Goal: Transaction & Acquisition: Purchase product/service

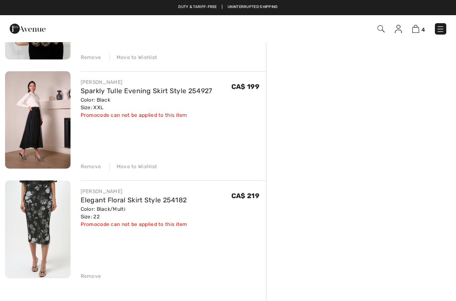
scroll to position [257, 0]
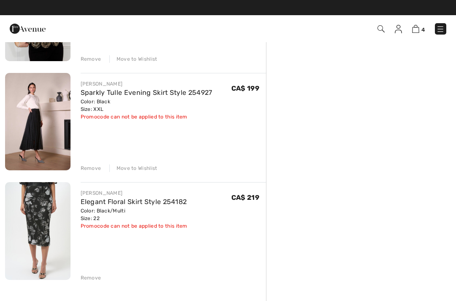
click at [95, 163] on div "Remove Move to Wishlist" at bounding box center [174, 167] width 186 height 9
click at [92, 175] on div "JOSEPH RIBKOFF Glamorous Metallic Floral Pullover Style 254181 Color: Black/Mul…" at bounding box center [135, 180] width 261 height 652
click at [90, 177] on div "JOSEPH RIBKOFF Glamorous Metallic Floral Pullover Style 254181 Color: Black/Mul…" at bounding box center [135, 180] width 261 height 652
click at [88, 172] on div "Remove" at bounding box center [91, 169] width 21 height 8
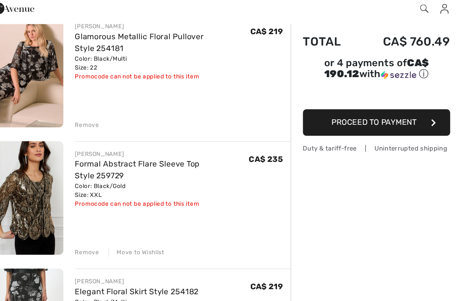
scroll to position [78, 0]
click at [81, 158] on link "Formal Abstract Flare Sleeve Top Style 259729" at bounding box center [135, 167] width 108 height 18
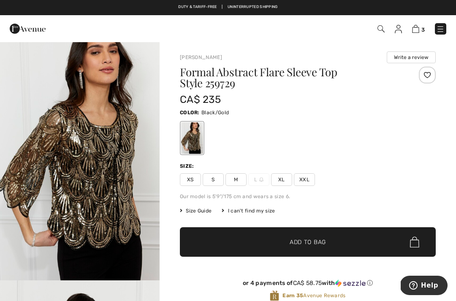
click at [216, 87] on h1 "Formal Abstract Flare Sleeve Top Style 259729" at bounding box center [286, 78] width 213 height 22
click at [220, 85] on h1 "Formal Abstract Flare Sleeve Top Style 259729" at bounding box center [286, 78] width 213 height 22
click at [220, 87] on h1 "Formal Abstract Flare Sleeve Top Style 259729" at bounding box center [286, 78] width 213 height 22
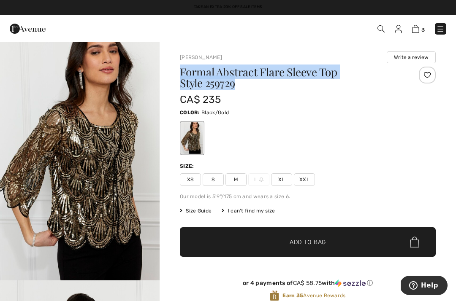
copy h1 "Formal Abstract Flare Sleeve Top Style 259729"
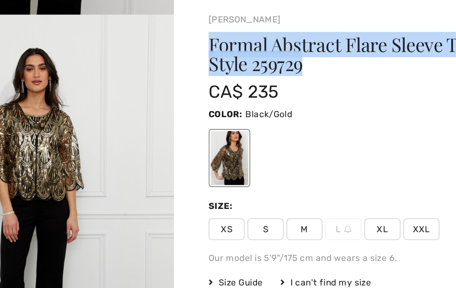
click at [180, 207] on span "Size Guide" at bounding box center [196, 211] width 32 height 8
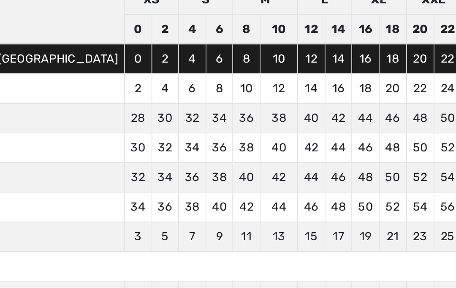
scroll to position [35, 0]
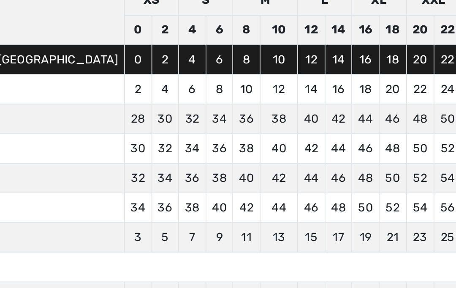
click at [256, 118] on div at bounding box center [228, 144] width 456 height 288
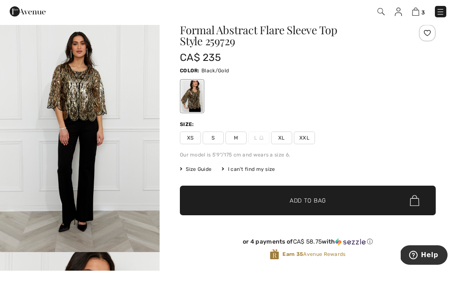
scroll to position [0, 0]
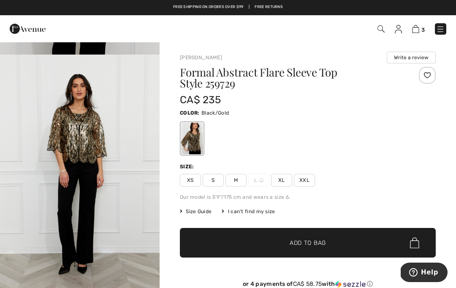
click at [419, 32] on img at bounding box center [415, 29] width 7 height 8
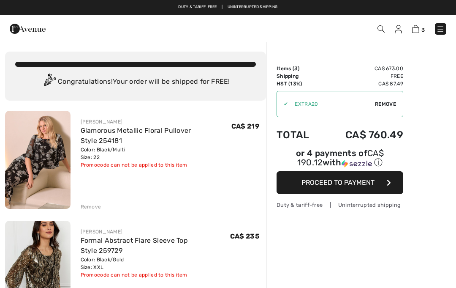
checkbox input "true"
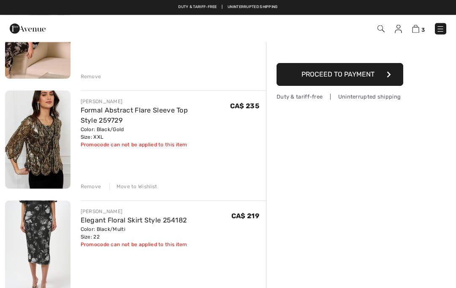
scroll to position [130, 0]
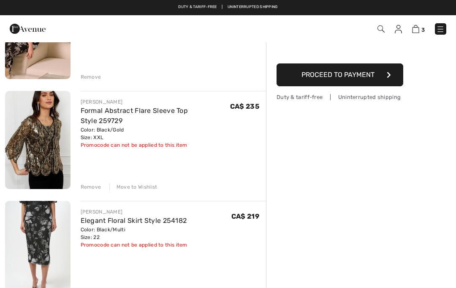
click at [90, 180] on div "[PERSON_NAME] Formal Abstract Flare Sleeve Top Style 259729 Color: Black/Gold S…" at bounding box center [174, 141] width 186 height 100
click at [84, 189] on div "Remove" at bounding box center [91, 187] width 21 height 8
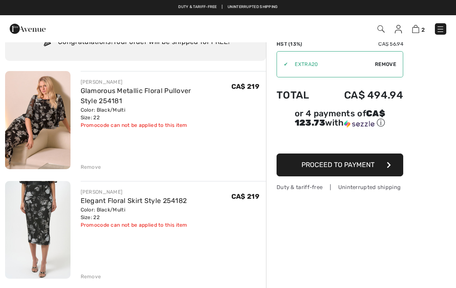
scroll to position [15, 0]
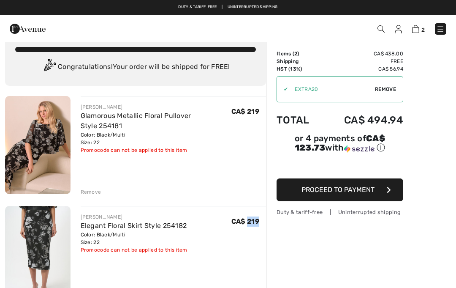
click at [233, 266] on div "[PERSON_NAME] Elegant Floral Skirt Style 254182 Color: Black/Multi Size: 22 Fin…" at bounding box center [174, 255] width 186 height 99
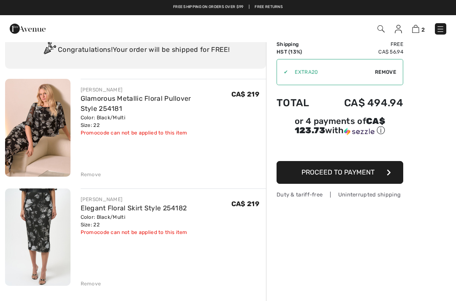
scroll to position [0, 0]
